Goal: Task Accomplishment & Management: Use online tool/utility

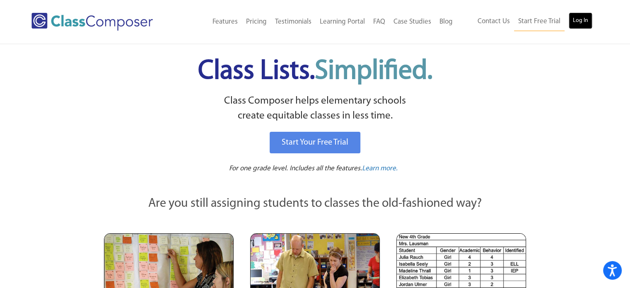
click at [583, 24] on link "Log In" at bounding box center [581, 20] width 24 height 17
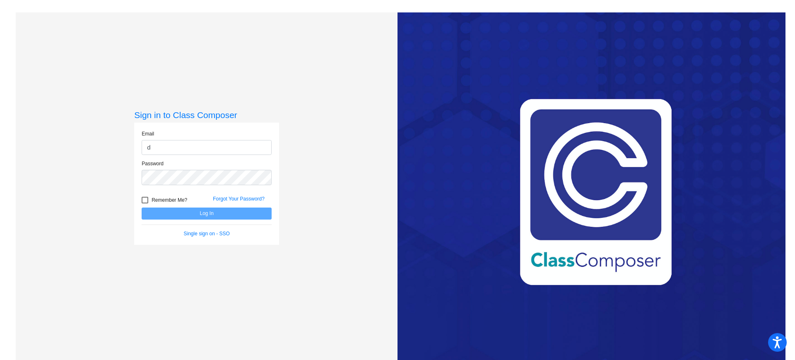
type input "[EMAIL_ADDRESS][DOMAIN_NAME]"
click at [324, 272] on div "Sign in to Class Composer Email dlindvall@blracademy.org Password Remember Me? …" at bounding box center [207, 192] width 382 height 360
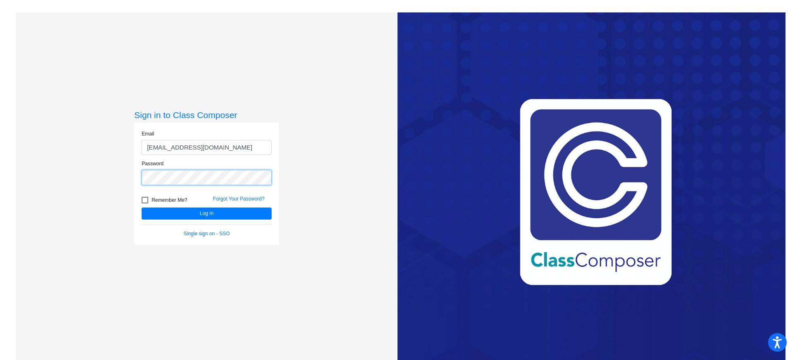
click at [142, 207] on button "Log In" at bounding box center [207, 213] width 130 height 12
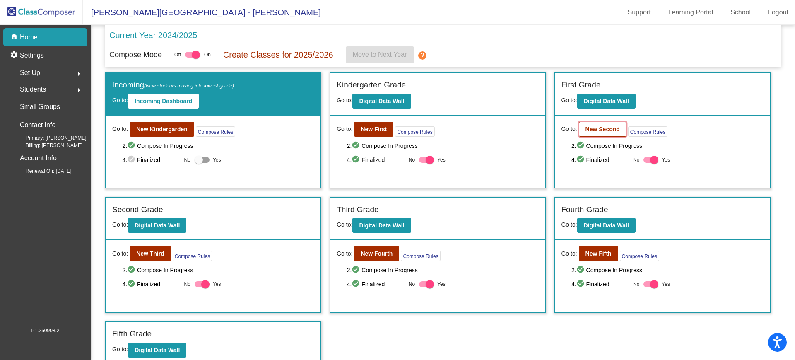
click at [591, 127] on b "New Second" at bounding box center [603, 129] width 34 height 7
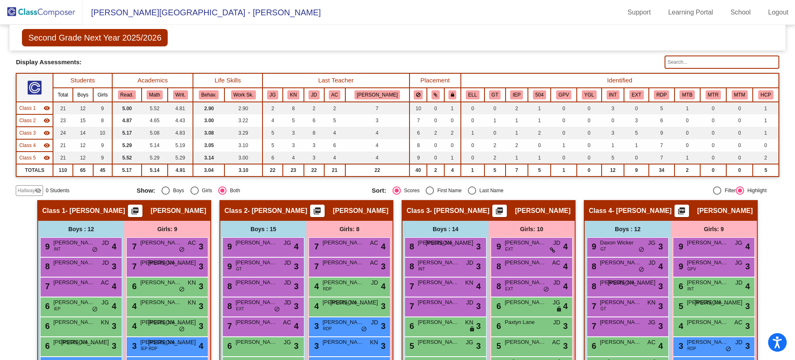
scroll to position [66, 0]
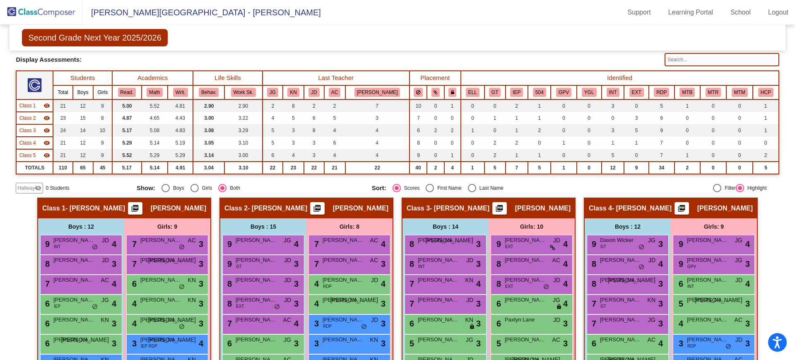
click at [698, 60] on input "text" at bounding box center [722, 59] width 114 height 13
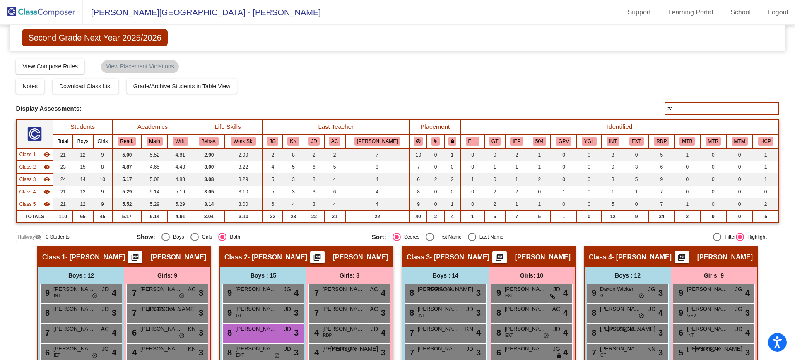
scroll to position [0, 0]
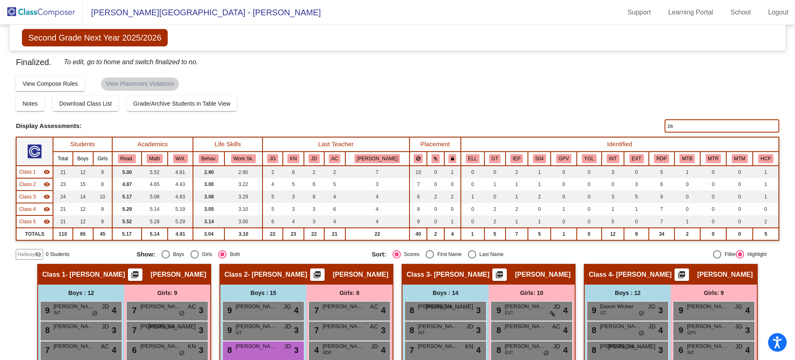
type input "z"
type input "christian"
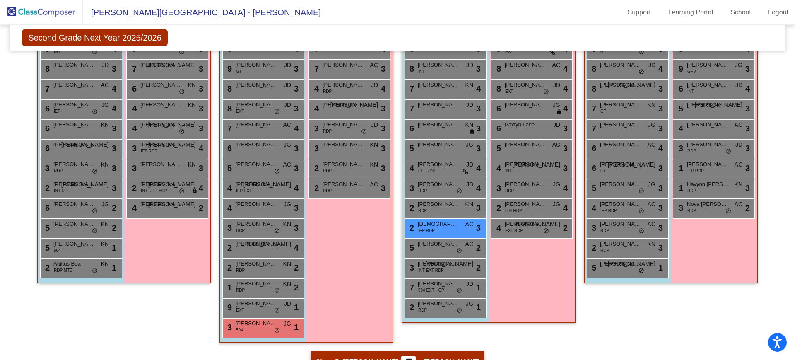
scroll to position [273, 0]
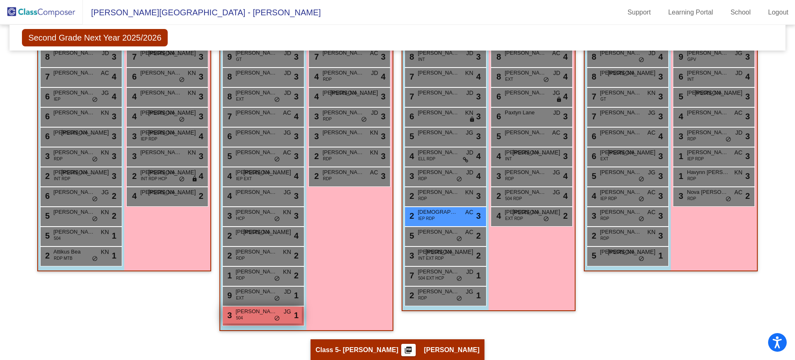
click at [246, 319] on div "3 Christian Cherepanov 504 JG lock do_not_disturb_alt 1" at bounding box center [262, 314] width 79 height 17
